Goal: Transaction & Acquisition: Purchase product/service

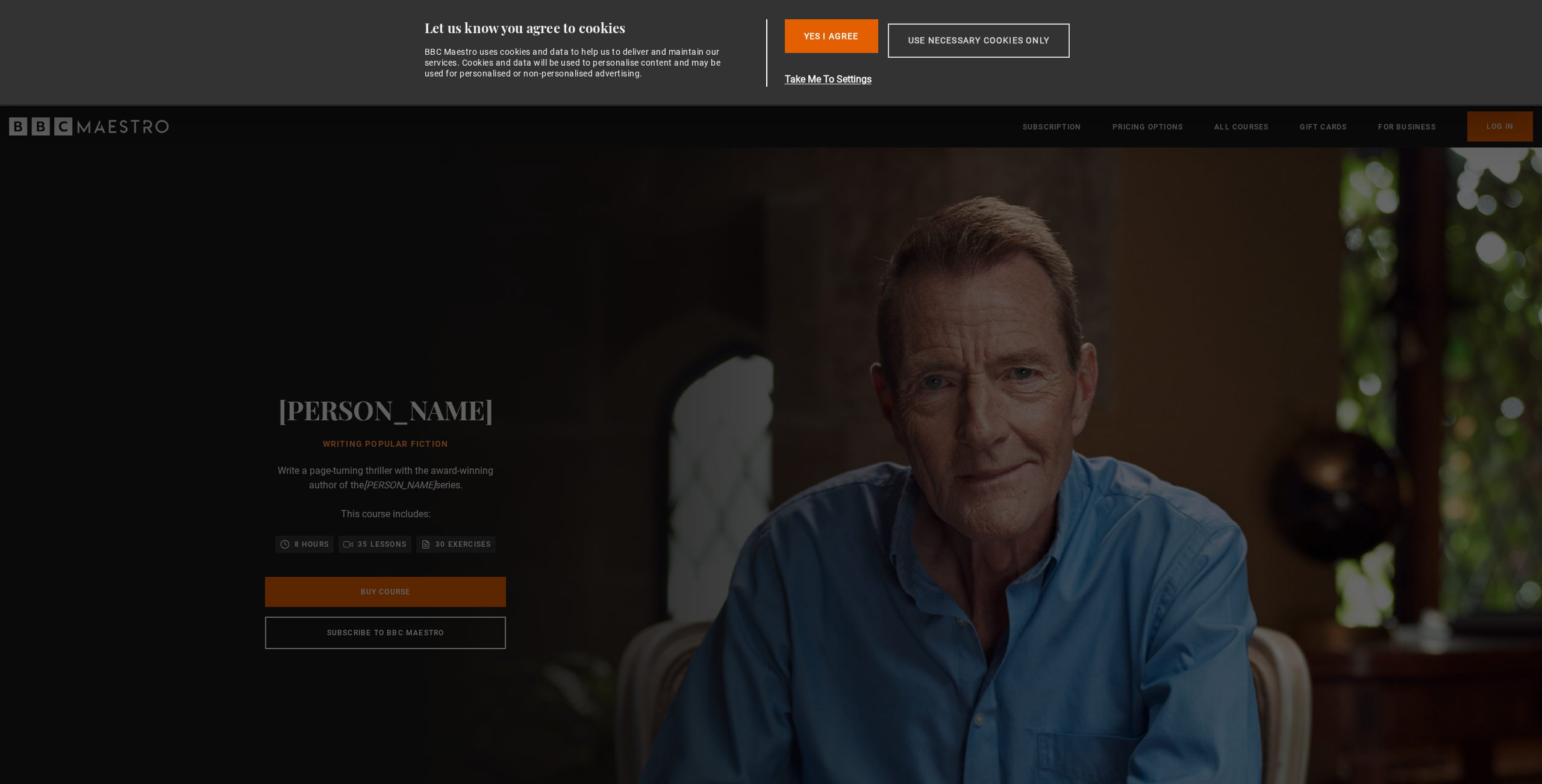
click at [955, 50] on button "Use necessary cookies only" at bounding box center [978, 41] width 182 height 34
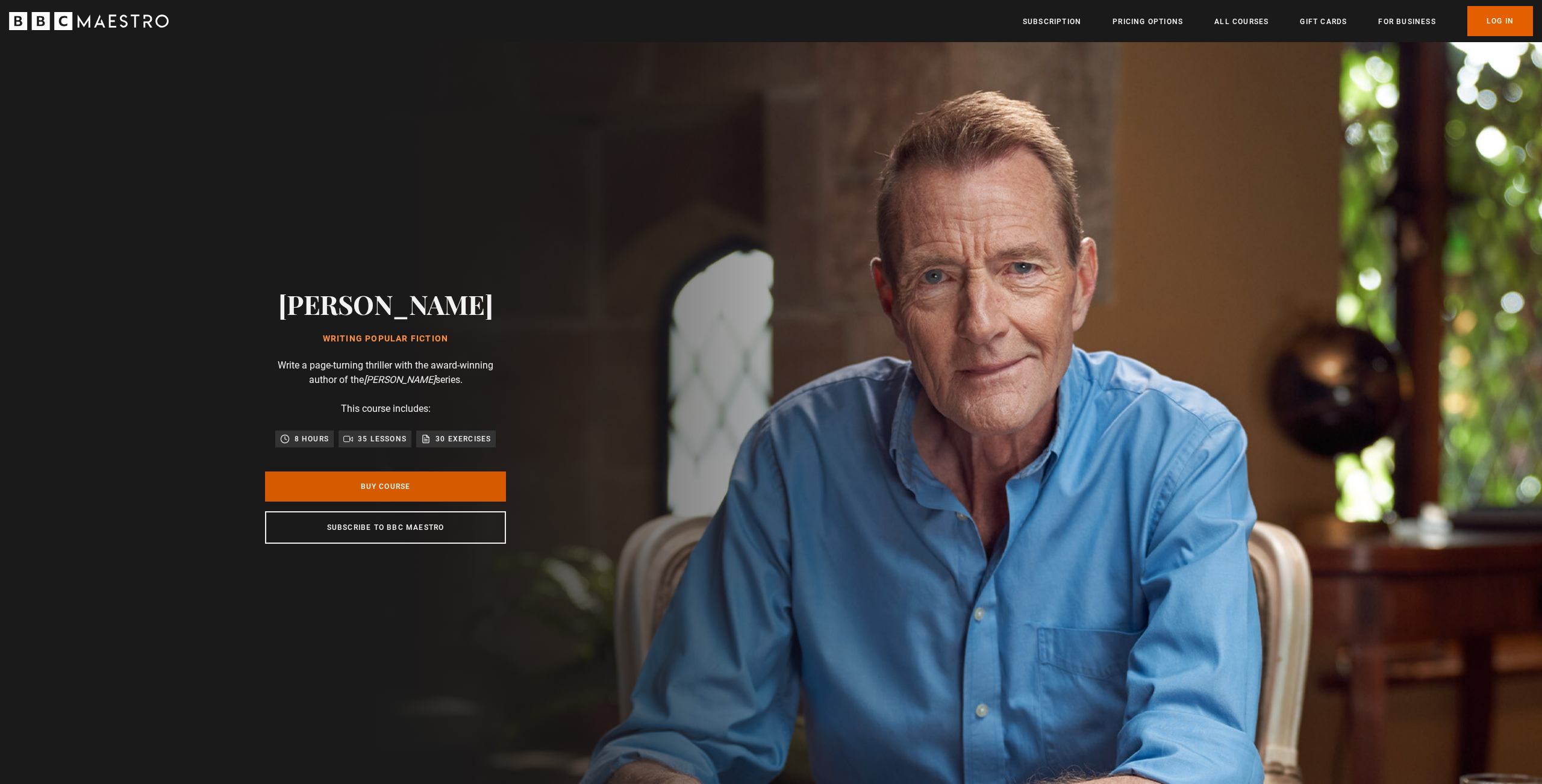
click at [454, 486] on link "Buy Course" at bounding box center [386, 486] width 241 height 30
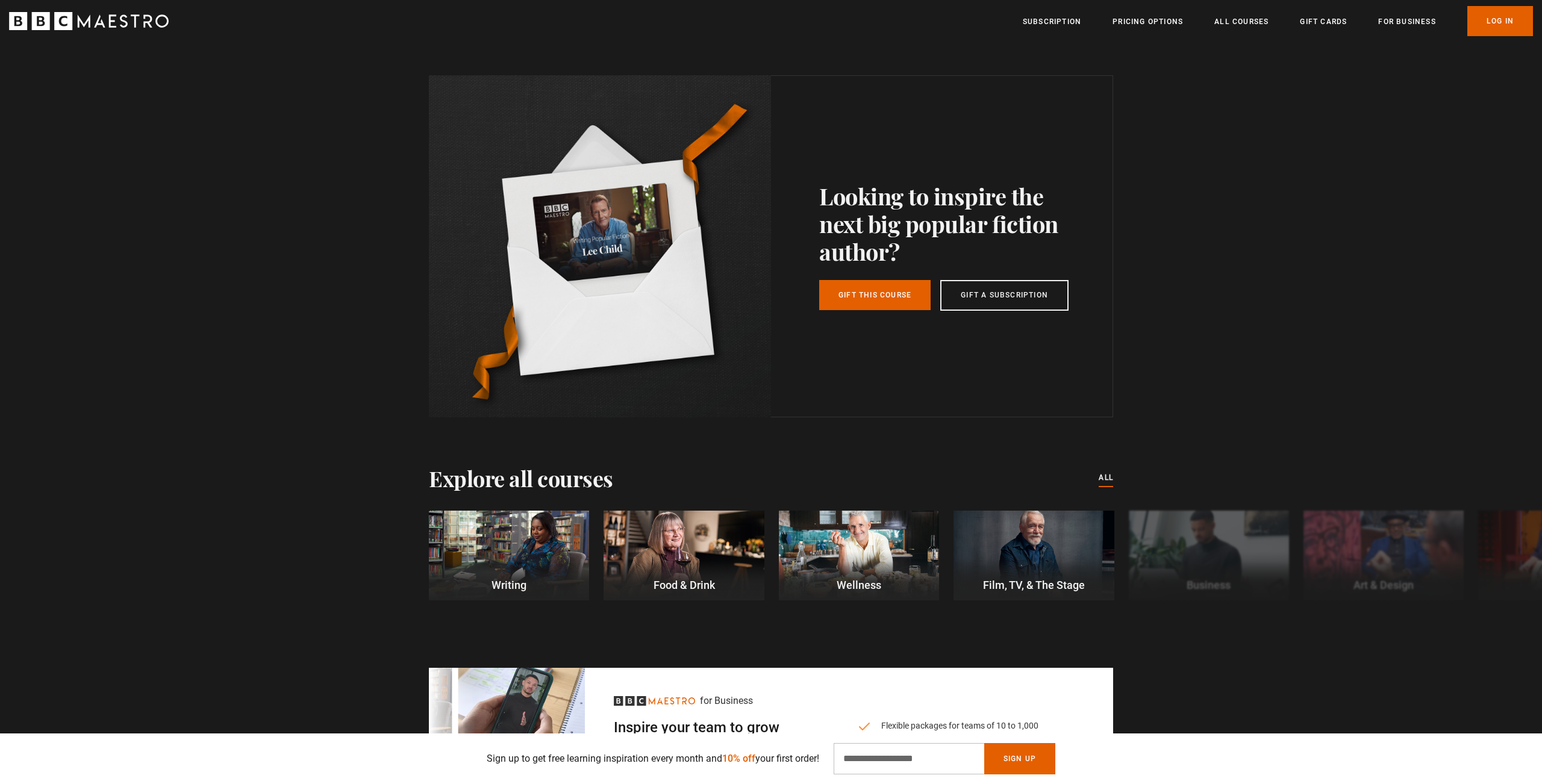
scroll to position [3201, 0]
